Goal: Task Accomplishment & Management: Manage account settings

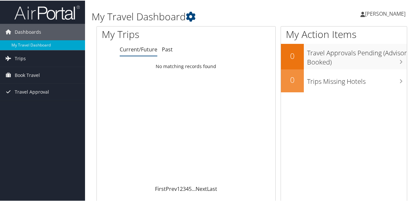
click at [361, 14] on icon at bounding box center [363, 13] width 5 height 5
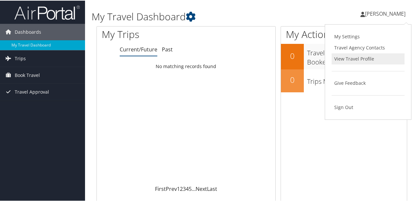
click at [354, 58] on link "View Travel Profile" at bounding box center [368, 58] width 73 height 11
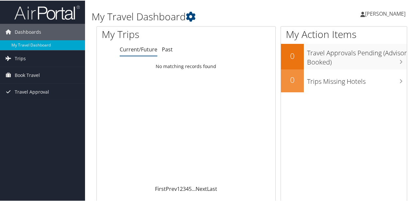
click at [361, 17] on link "[PERSON_NAME]" at bounding box center [387, 13] width 52 height 20
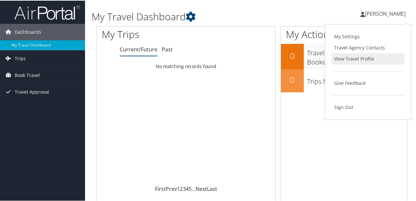
click at [352, 59] on link "View Travel Profile" at bounding box center [368, 58] width 73 height 11
